Goal: Communication & Community: Ask a question

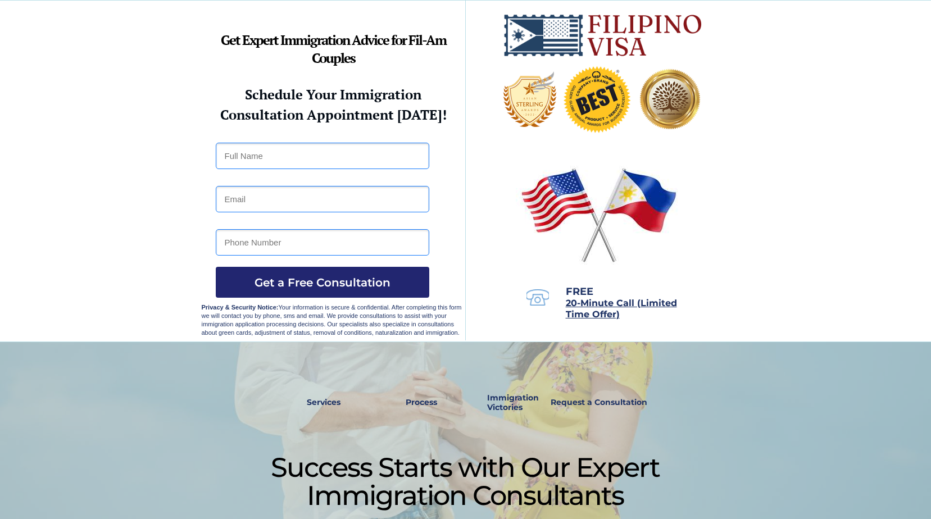
click at [267, 162] on input "text" at bounding box center [322, 156] width 213 height 26
type input "Robert Jerome Reinhardt"
type input "aplusenterprise@live.com"
type input "9063228870"
click at [243, 288] on span "Get a Free Consultation" at bounding box center [322, 282] width 213 height 13
